Goal: Task Accomplishment & Management: Manage account settings

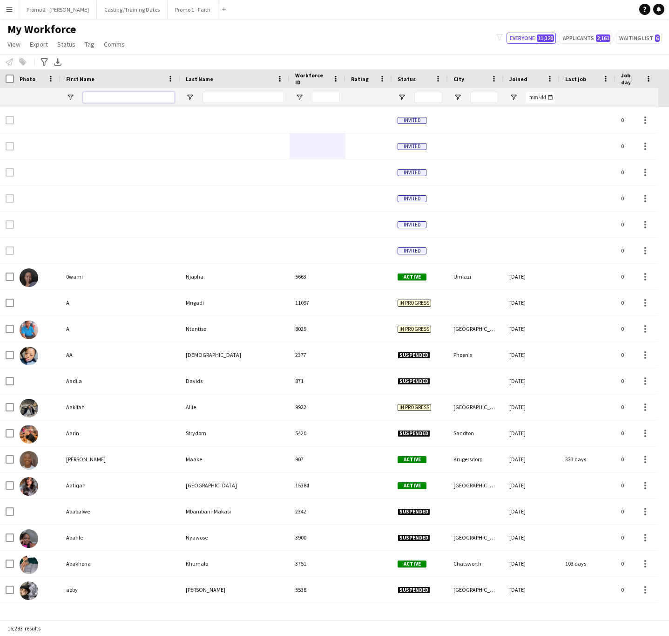
click at [113, 98] on input "First Name Filter Input" at bounding box center [129, 97] width 92 height 11
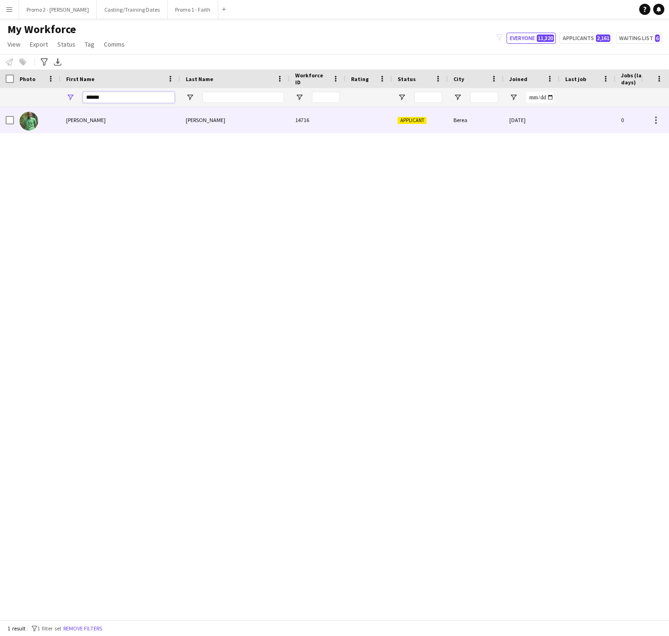
type input "******"
click at [210, 130] on div "[PERSON_NAME]" at bounding box center [234, 120] width 109 height 26
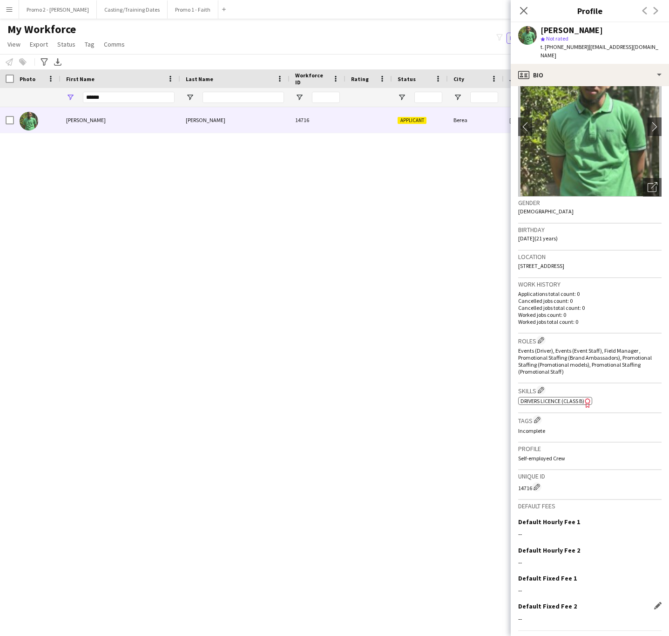
scroll to position [55, 0]
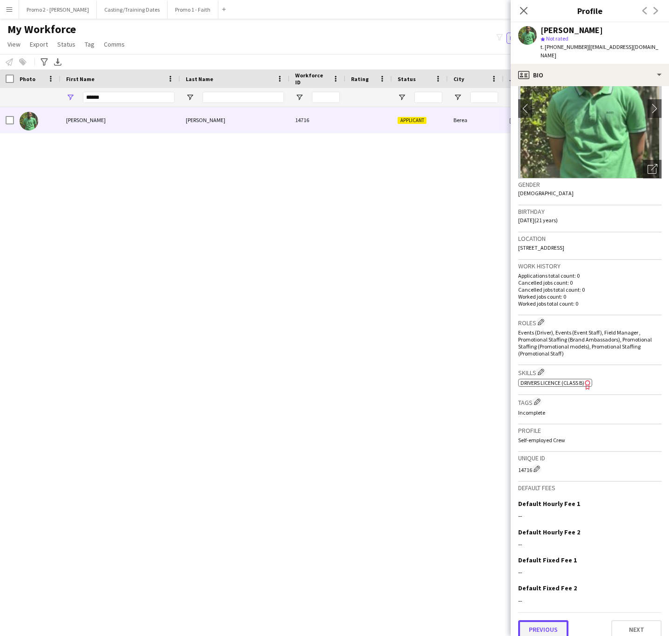
click at [548, 620] on button "Previous" at bounding box center [544, 629] width 50 height 19
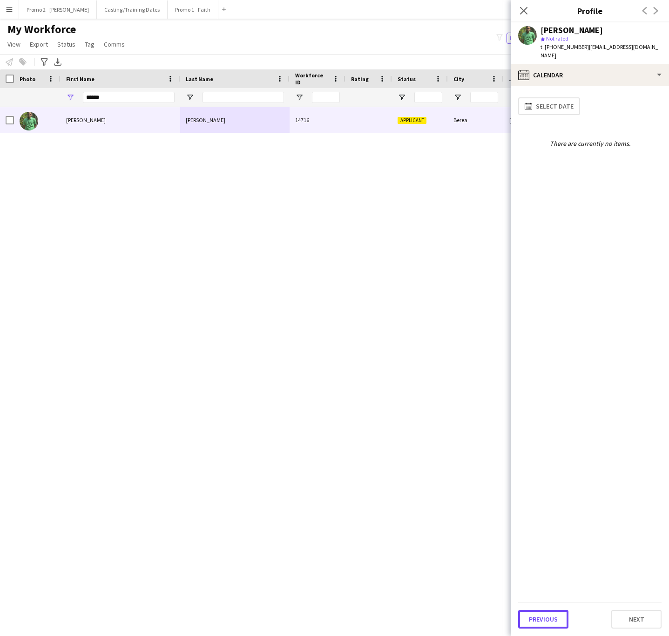
click at [548, 618] on button "Previous" at bounding box center [544, 619] width 50 height 19
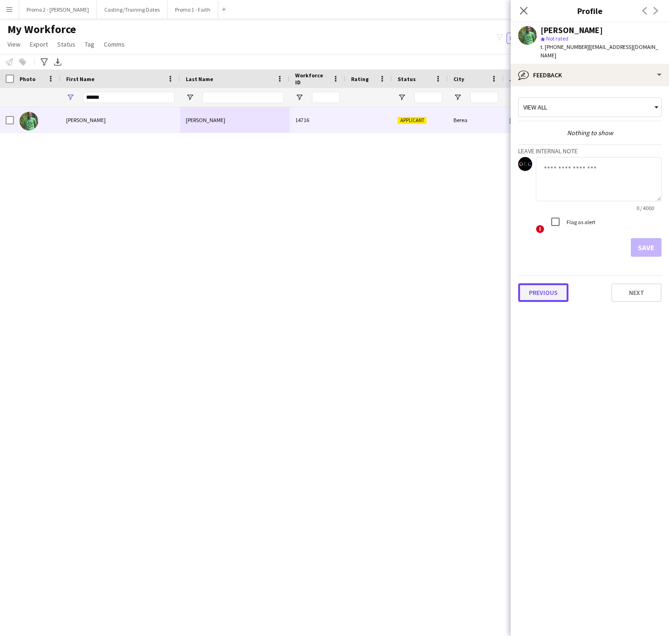
click at [524, 286] on button "Previous" at bounding box center [544, 292] width 50 height 19
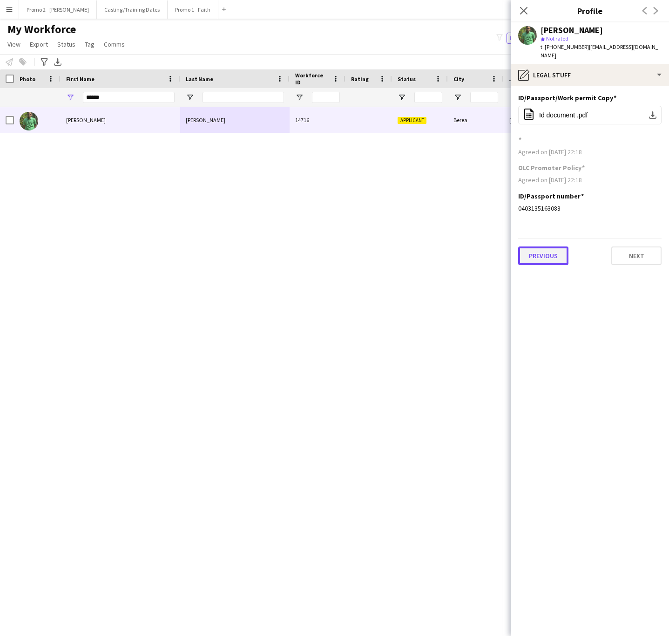
click at [541, 246] on button "Previous" at bounding box center [544, 255] width 50 height 19
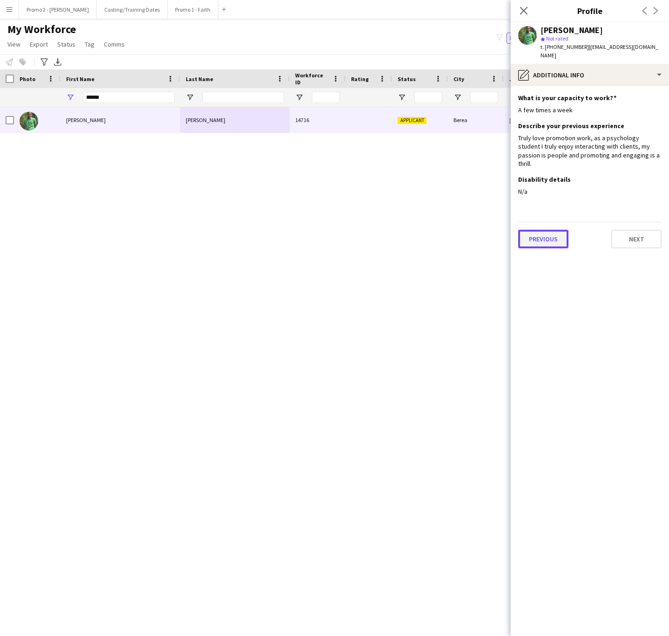
click at [553, 230] on button "Previous" at bounding box center [544, 239] width 50 height 19
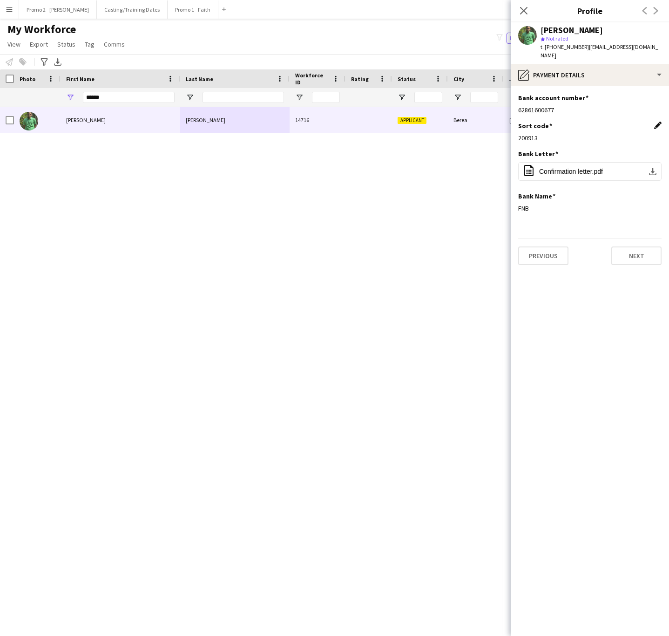
click at [658, 122] on app-icon "Edit this field" at bounding box center [658, 125] width 7 height 7
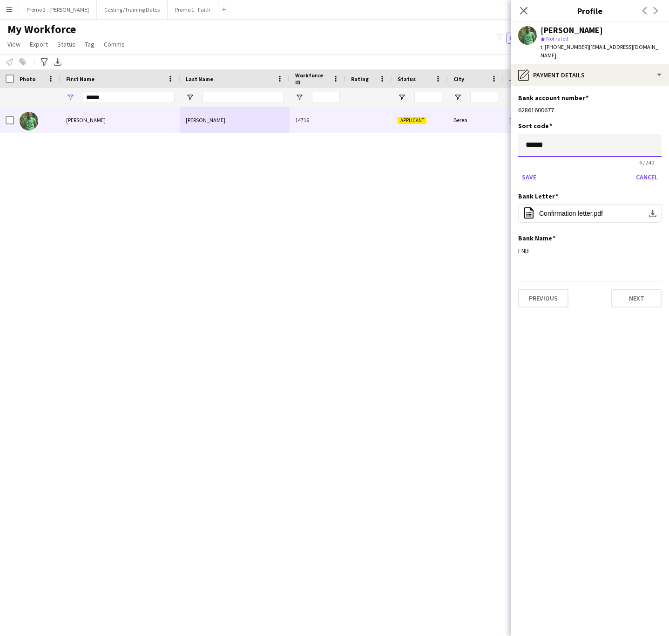
drag, startPoint x: 571, startPoint y: 137, endPoint x: 505, endPoint y: 136, distance: 66.2
click at [510, 133] on body "Menu Boards Boards Boards All jobs Status Workforce Workforce My Workforce Recr…" at bounding box center [334, 318] width 669 height 636
type input "******"
click at [519, 170] on button "Save" at bounding box center [530, 177] width 22 height 15
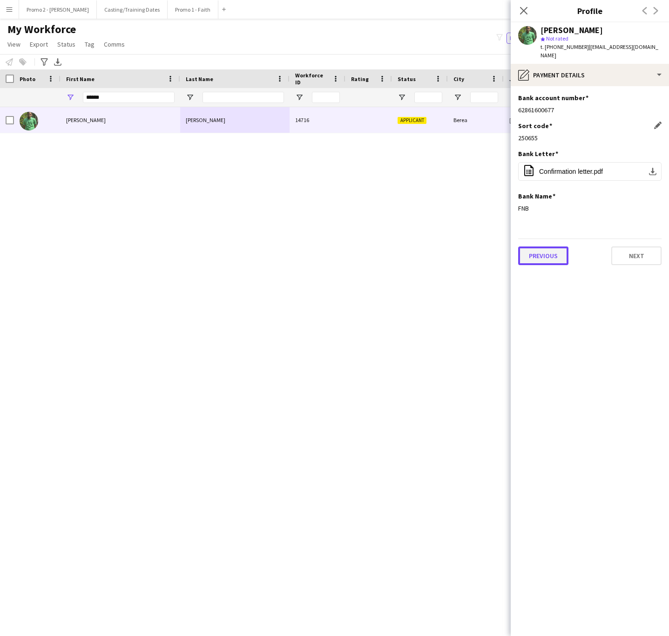
click at [548, 246] on button "Previous" at bounding box center [544, 255] width 50 height 19
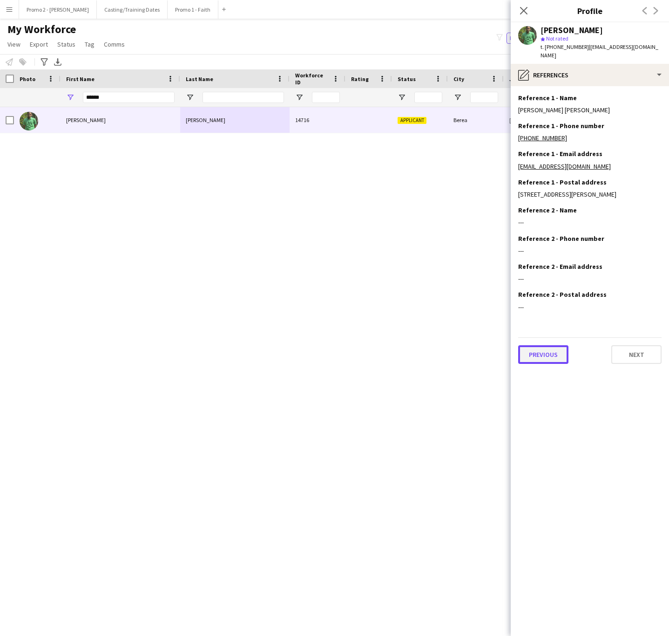
click at [535, 345] on button "Previous" at bounding box center [544, 354] width 50 height 19
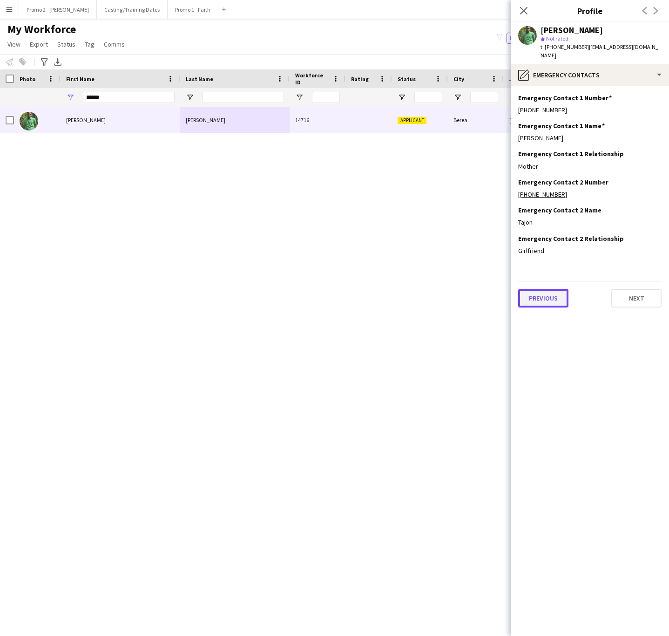
click at [537, 289] on button "Previous" at bounding box center [544, 298] width 50 height 19
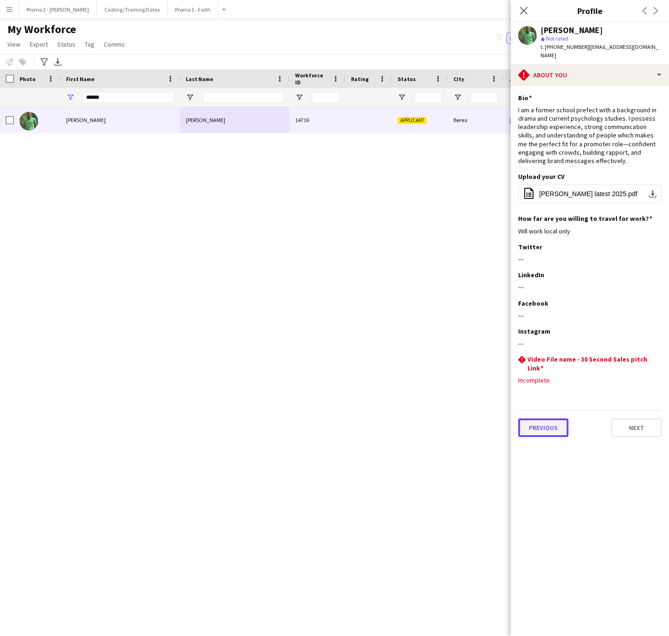
click at [551, 418] on button "Previous" at bounding box center [544, 427] width 50 height 19
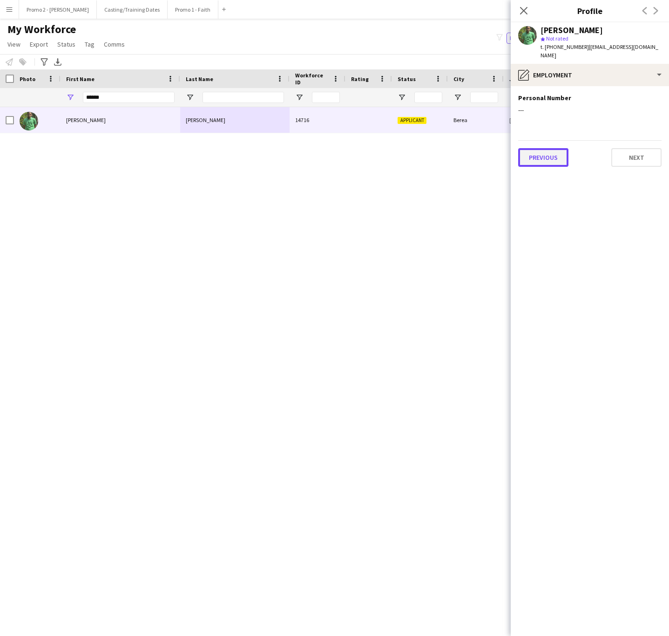
click at [540, 148] on button "Previous" at bounding box center [544, 157] width 50 height 19
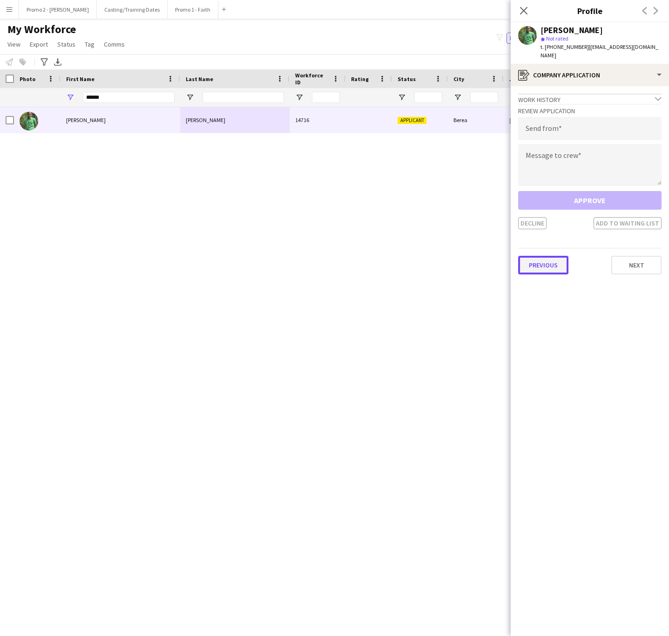
click at [534, 256] on button "Previous" at bounding box center [544, 265] width 50 height 19
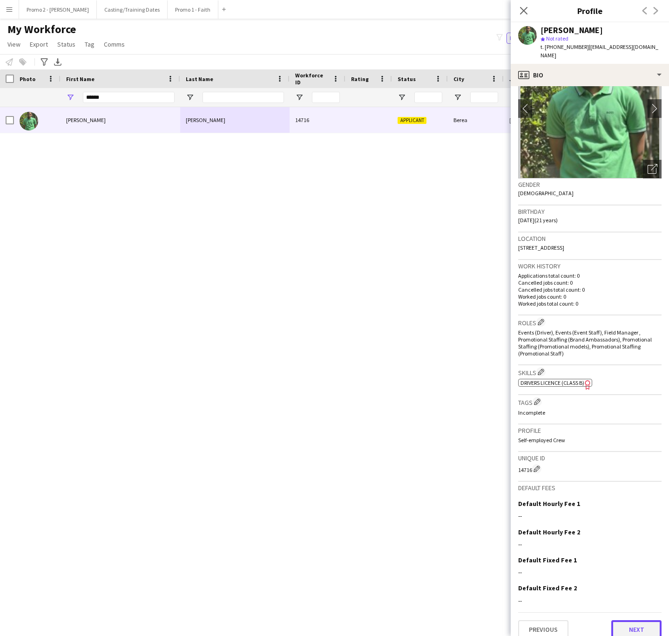
click at [614, 620] on button "Next" at bounding box center [637, 629] width 50 height 19
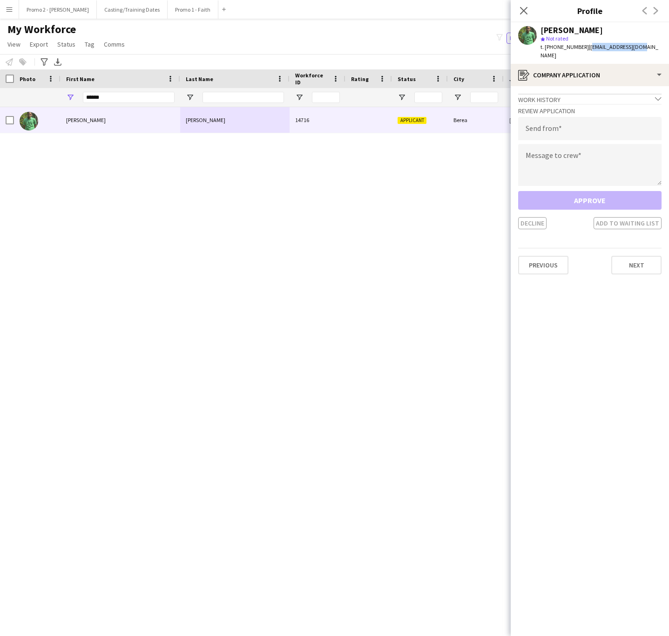
drag, startPoint x: 633, startPoint y: 47, endPoint x: 582, endPoint y: 48, distance: 51.3
click at [582, 48] on div "[PERSON_NAME] star Not rated t. [PHONE_NUMBER] | [EMAIL_ADDRESS][DOMAIN_NAME]" at bounding box center [590, 42] width 158 height 41
type input "**********"
click at [576, 144] on textarea at bounding box center [590, 165] width 143 height 42
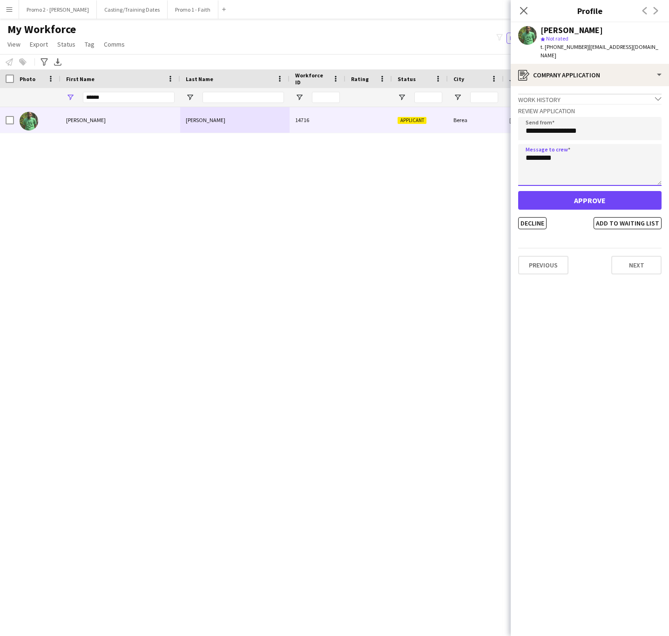
type textarea "*********"
click at [576, 191] on button "Approve" at bounding box center [590, 200] width 143 height 19
